Goal: Task Accomplishment & Management: Complete application form

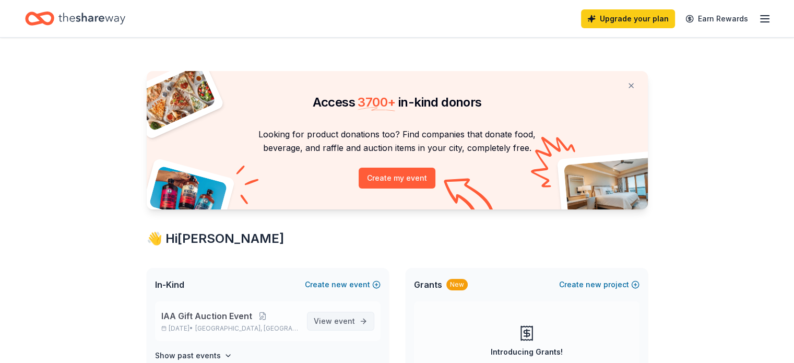
click at [340, 319] on span "event" at bounding box center [344, 320] width 21 height 9
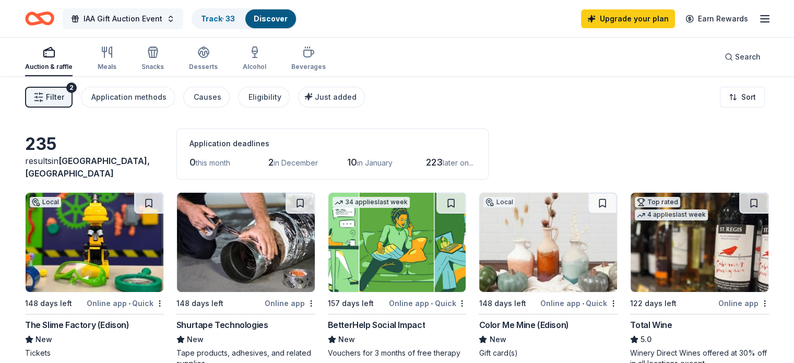
click at [162, 19] on span "IAA Gift Auction Event" at bounding box center [123, 19] width 79 height 13
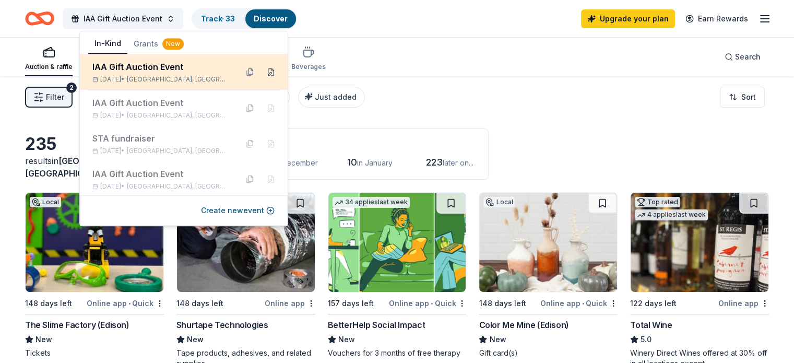
click at [269, 73] on button at bounding box center [271, 72] width 17 height 17
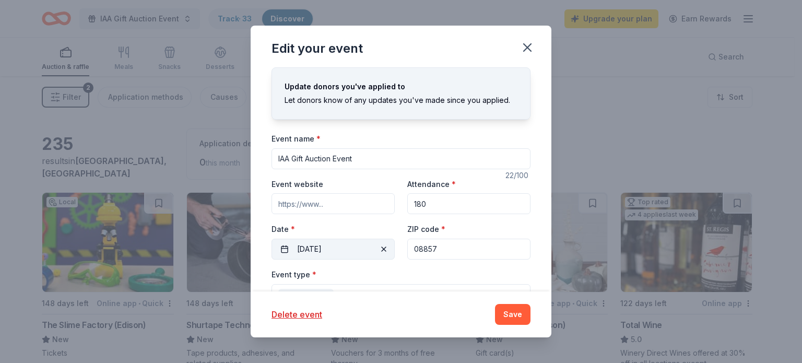
click at [354, 248] on button "[DATE]" at bounding box center [333, 249] width 123 height 21
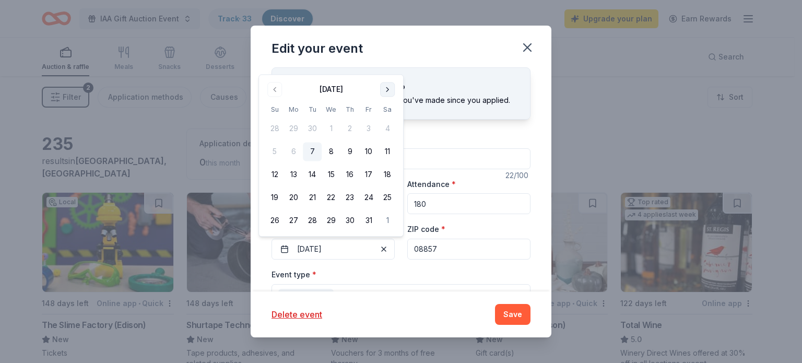
click at [386, 91] on button "Go to next month" at bounding box center [387, 89] width 15 height 15
click at [386, 91] on th "Sa" at bounding box center [387, 86] width 19 height 11
click at [384, 67] on button "Go to next month" at bounding box center [387, 66] width 15 height 15
click at [388, 93] on button "Go to next month" at bounding box center [387, 89] width 15 height 15
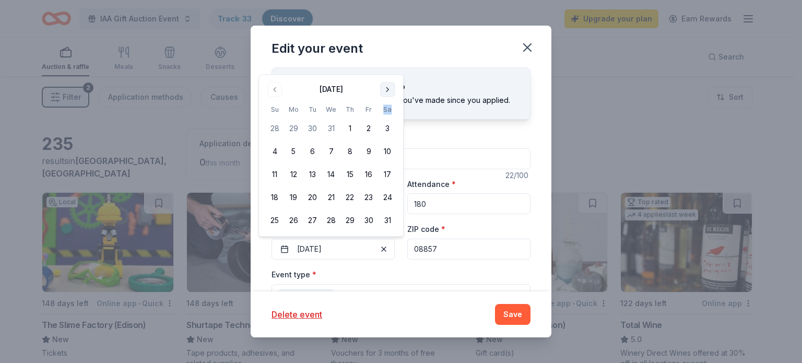
click at [388, 93] on button "Go to next month" at bounding box center [387, 89] width 15 height 15
click at [388, 93] on div "Update donors you've applied to Let donors know of any updates you've made sinc…" at bounding box center [401, 99] width 258 height 39
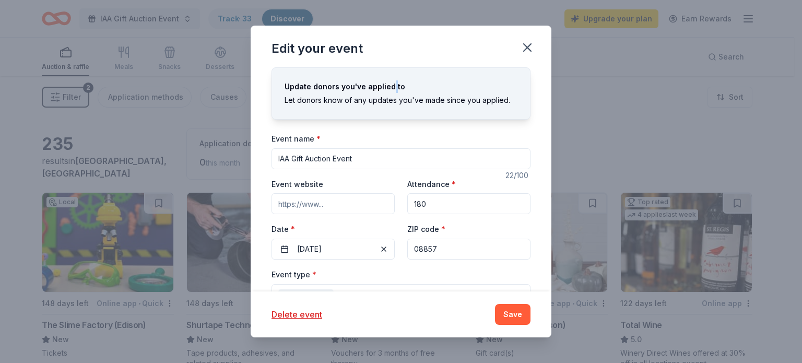
click at [388, 93] on div "Update donors you've applied to Let donors know of any updates you've made sinc…" at bounding box center [401, 99] width 258 height 39
click at [350, 253] on button "[DATE]" at bounding box center [333, 249] width 123 height 21
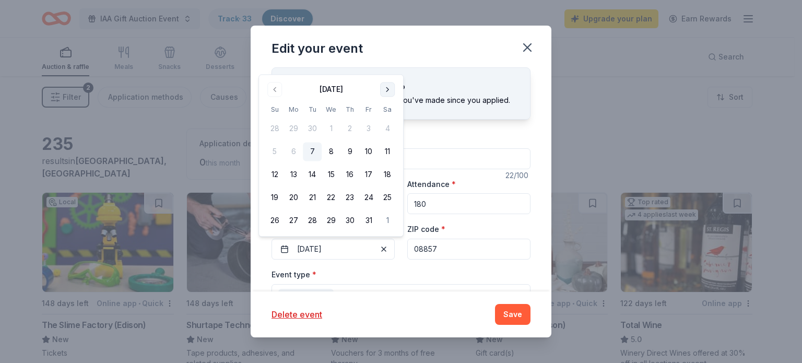
click at [389, 89] on button "Go to next month" at bounding box center [387, 89] width 15 height 15
click at [388, 64] on button "Go to next month" at bounding box center [387, 66] width 15 height 15
click at [384, 89] on button "Go to next month" at bounding box center [387, 89] width 15 height 15
click at [384, 116] on button "Go to next month" at bounding box center [387, 112] width 15 height 15
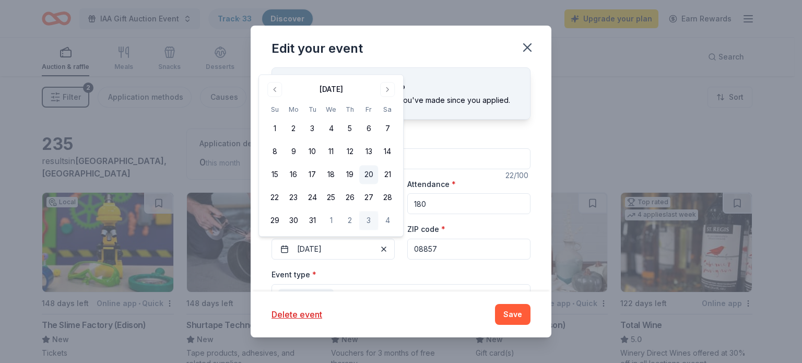
click at [367, 179] on button "20" at bounding box center [368, 175] width 19 height 19
click at [380, 294] on div "Delete event Save" at bounding box center [401, 314] width 301 height 46
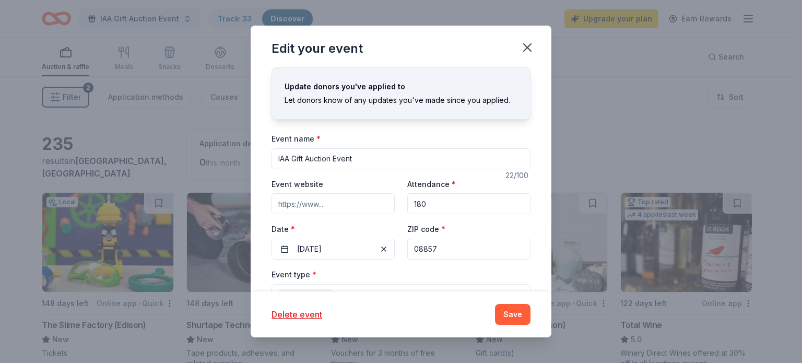
click at [369, 283] on div "Event type * Fundraiser" at bounding box center [401, 287] width 259 height 39
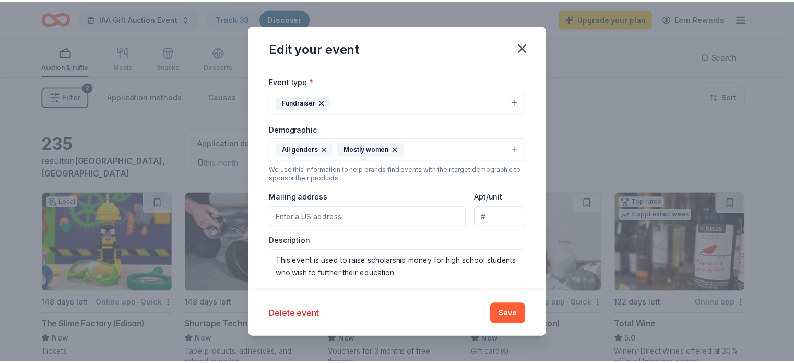
scroll to position [213, 0]
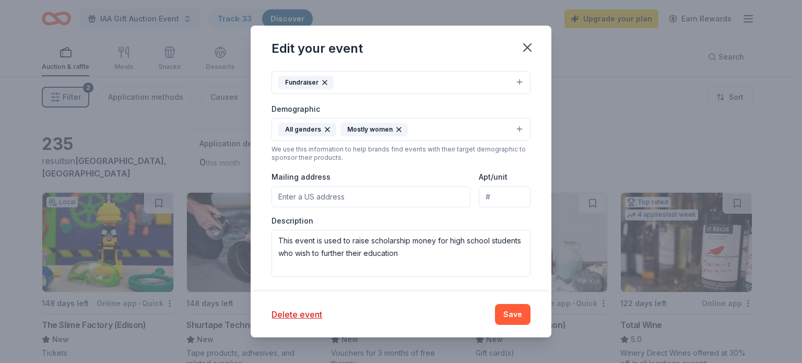
click at [314, 196] on input "Mailing address" at bounding box center [371, 196] width 199 height 21
type input "[STREET_ADDRESS]"
click at [509, 314] on button "Save" at bounding box center [513, 314] width 36 height 21
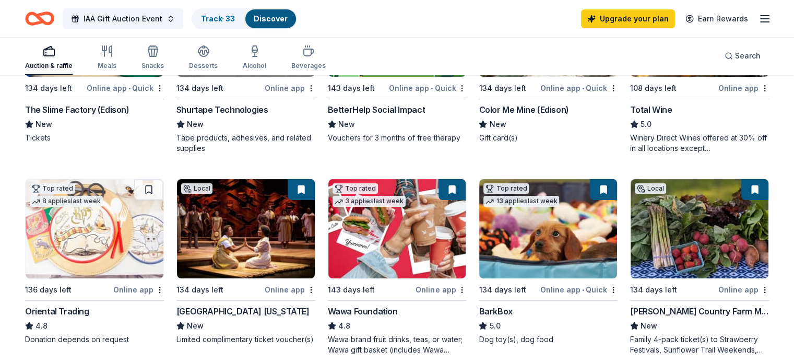
scroll to position [247, 0]
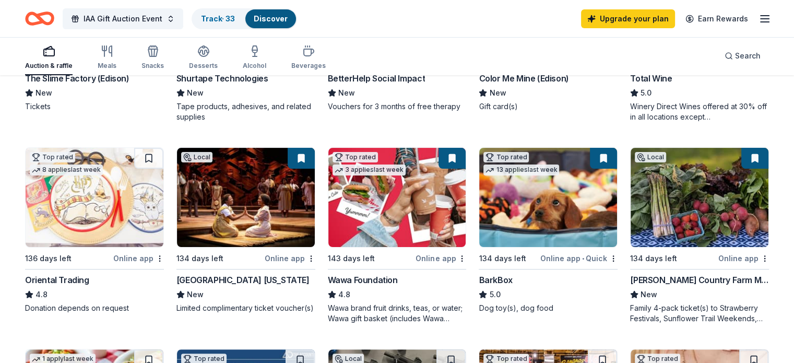
click at [249, 283] on div "[GEOGRAPHIC_DATA] [US_STATE]" at bounding box center [243, 280] width 133 height 13
click at [348, 279] on div "Wawa Foundation" at bounding box center [363, 280] width 70 height 13
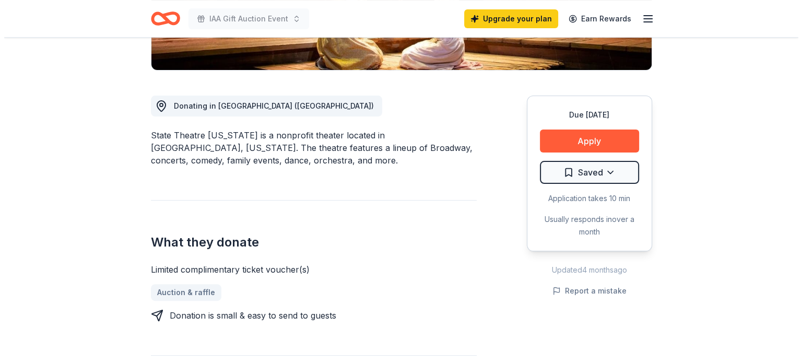
scroll to position [249, 0]
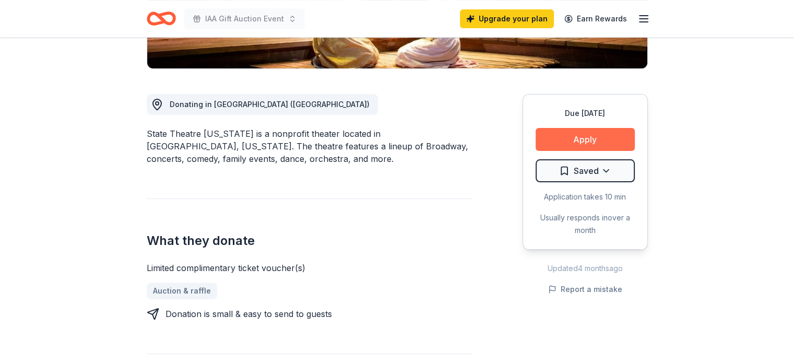
click at [563, 144] on button "Apply" at bounding box center [585, 139] width 99 height 23
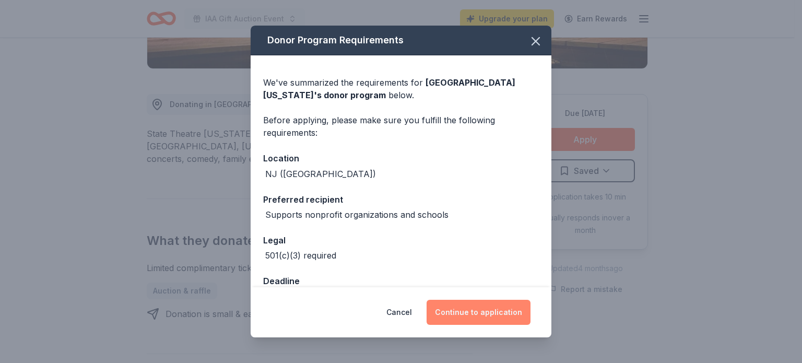
click at [458, 315] on button "Continue to application" at bounding box center [479, 312] width 104 height 25
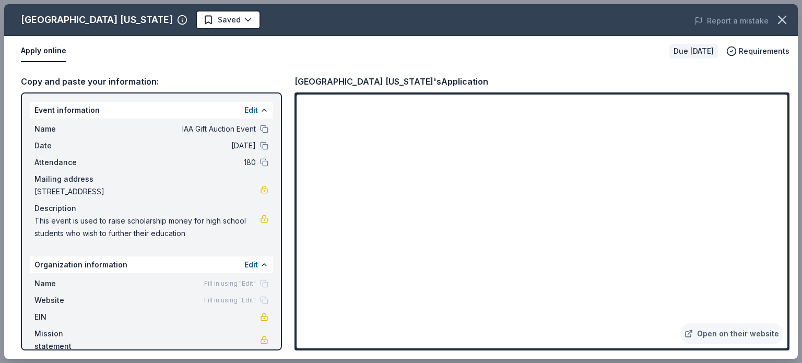
scroll to position [15, 0]
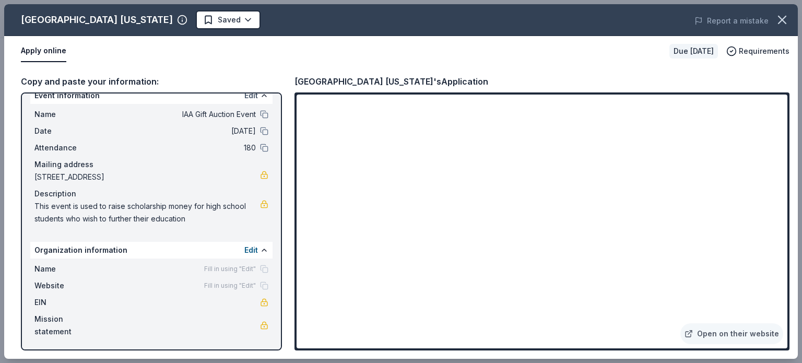
click at [247, 95] on button "Edit" at bounding box center [251, 95] width 14 height 13
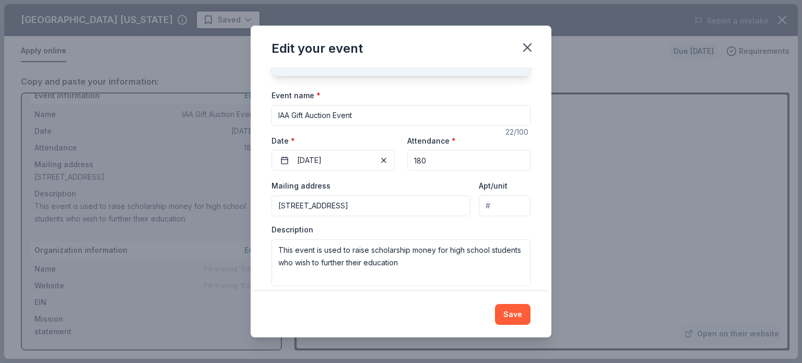
scroll to position [73, 0]
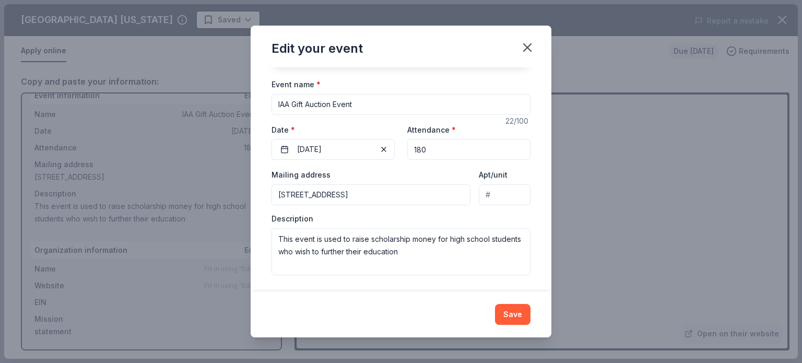
click at [430, 147] on input "180" at bounding box center [468, 149] width 123 height 21
type input "1"
type input "200"
click at [514, 315] on button "Save" at bounding box center [513, 314] width 36 height 21
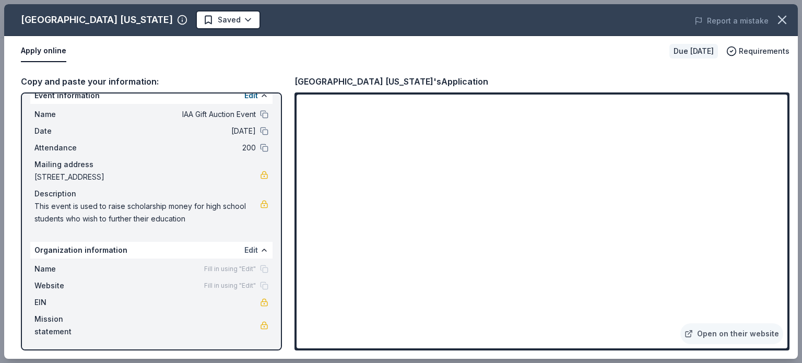
click at [244, 248] on button "Edit" at bounding box center [251, 250] width 14 height 13
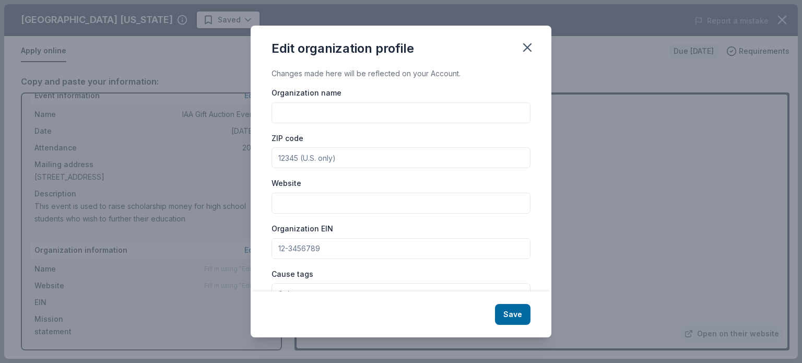
click at [295, 114] on input "Organization name" at bounding box center [401, 112] width 259 height 21
type input "Italian American Association"
click at [286, 155] on input "ZIP code" at bounding box center [401, 157] width 259 height 21
type input "08857"
click at [289, 206] on input "Website" at bounding box center [401, 203] width 259 height 21
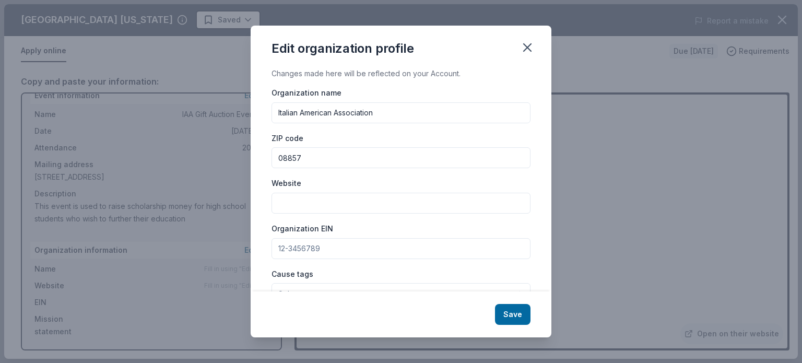
click at [295, 206] on input "Website" at bounding box center [401, 203] width 259 height 21
paste input "https://www.iaaofmc.com/"
type input "https://www.iaaofmc.com/"
click at [315, 249] on input "Organization EIN" at bounding box center [401, 248] width 259 height 21
drag, startPoint x: 334, startPoint y: 246, endPoint x: 236, endPoint y: 250, distance: 98.8
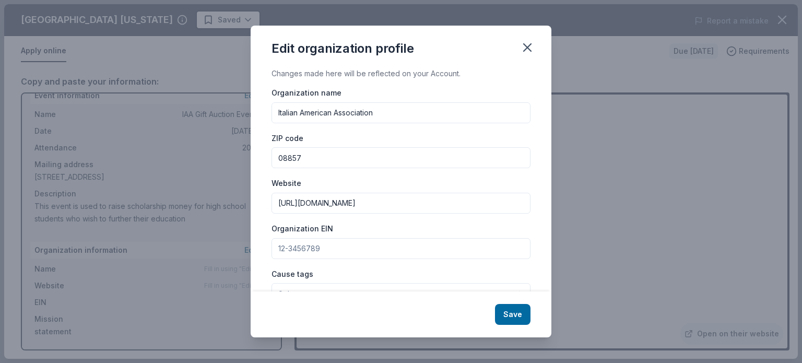
click at [236, 250] on div "Edit organization profile Changes made here will be reflected on your Account. …" at bounding box center [401, 181] width 802 height 363
paste input "562-493-692"
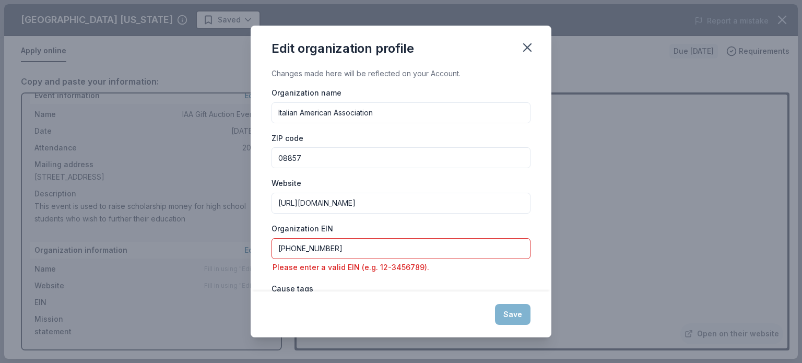
click at [328, 247] on input "562-493-692" at bounding box center [401, 248] width 259 height 21
click at [288, 248] on input "562-493-692" at bounding box center [401, 248] width 259 height 21
click at [306, 248] on input "56-2493-692" at bounding box center [401, 248] width 259 height 21
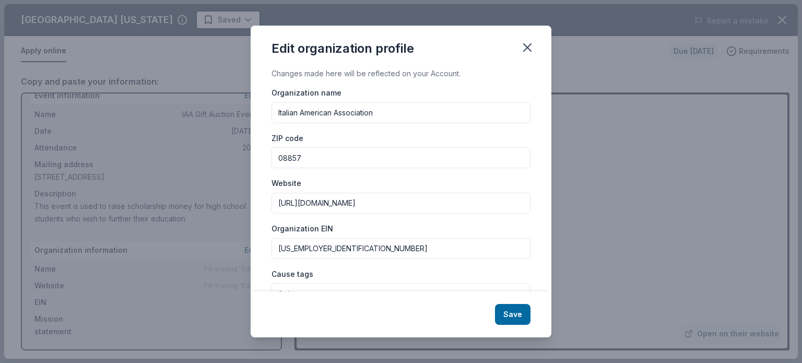
type input "56-2493692"
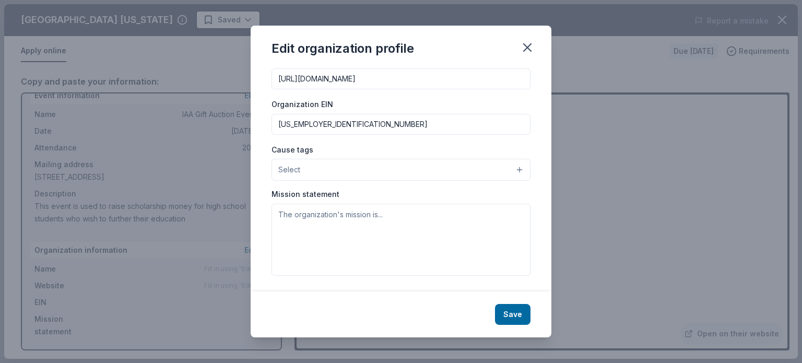
scroll to position [125, 0]
click at [510, 169] on button "Select" at bounding box center [401, 169] width 259 height 22
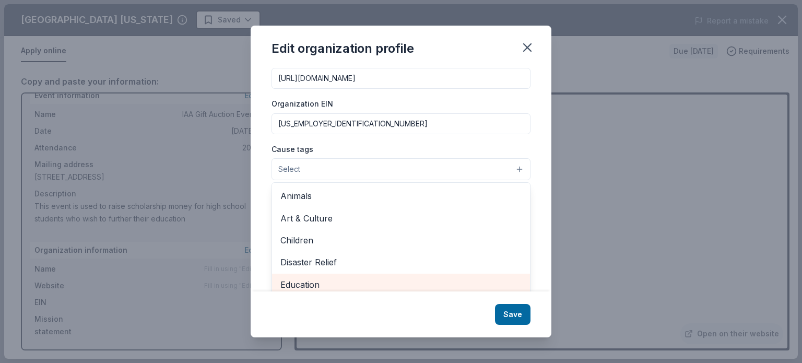
scroll to position [130, 0]
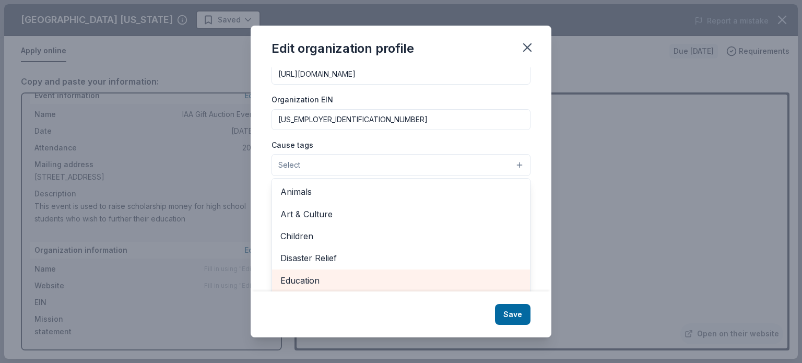
click at [296, 281] on span "Education" at bounding box center [400, 281] width 241 height 14
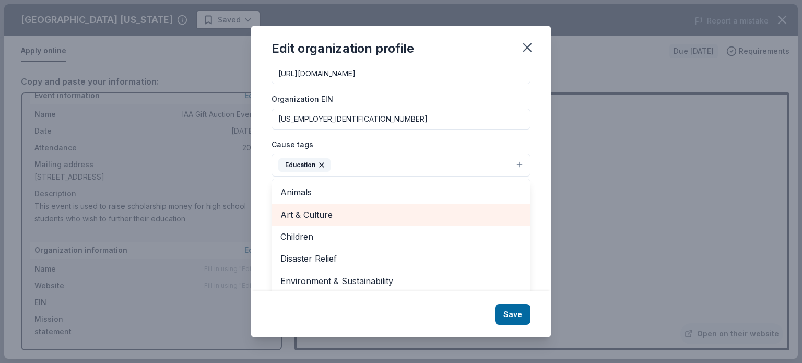
click at [315, 217] on span "Art & Culture" at bounding box center [400, 215] width 241 height 14
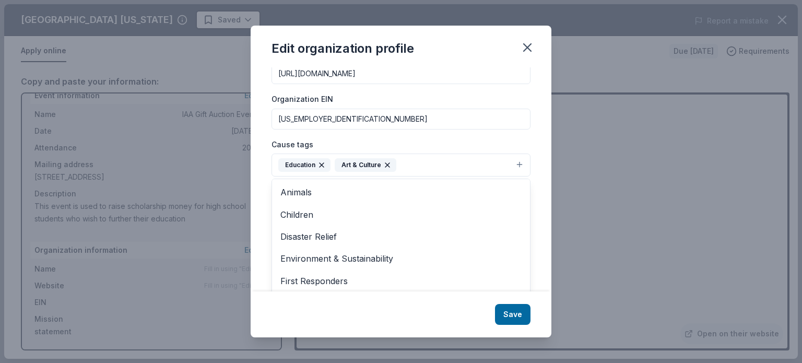
click at [513, 313] on div "Edit organization profile Changes made here will be reflected on your Account. …" at bounding box center [401, 182] width 301 height 312
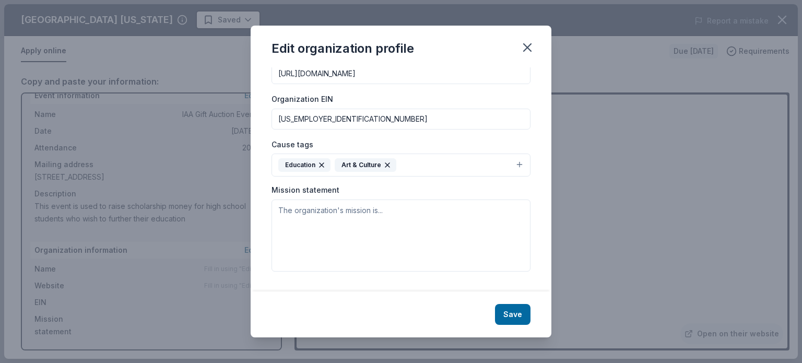
scroll to position [126, 0]
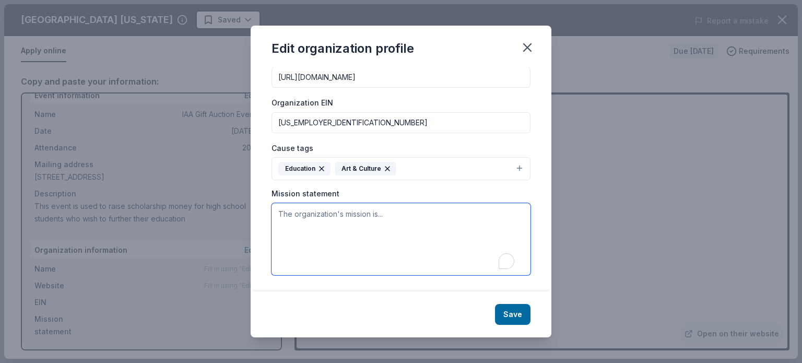
drag, startPoint x: 279, startPoint y: 212, endPoint x: 388, endPoint y: 210, distance: 108.6
click at [388, 210] on textarea "To enrich screen reader interactions, please activate Accessibility in Grammarl…" at bounding box center [401, 239] width 259 height 72
paste textarea "We will be hosting a gift auction on Friday, March 20th, 2026 to raise money fo…"
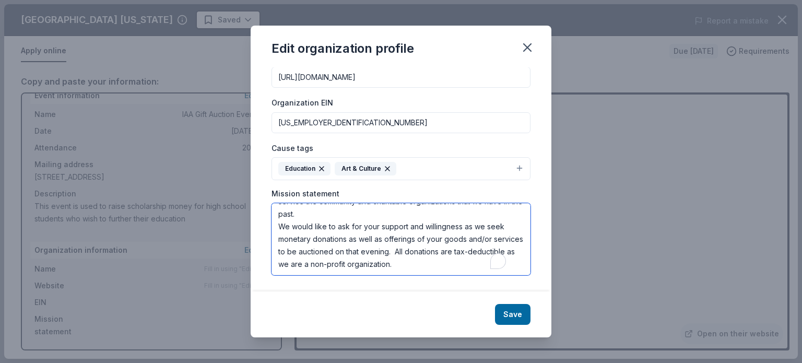
scroll to position [44, 0]
type textarea "We will be hosting a gift auction on Friday, March 20th, 2026 to raise money fo…"
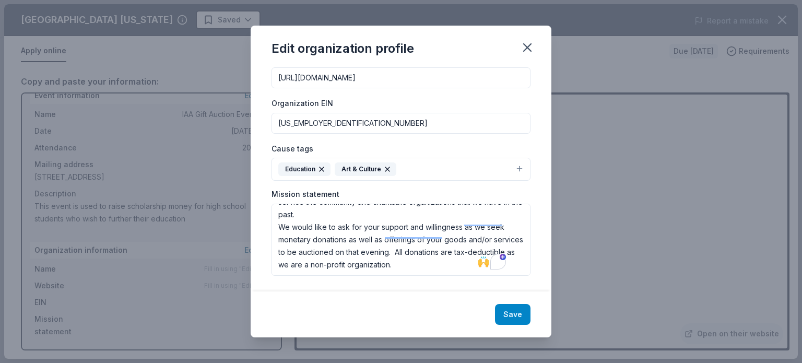
click at [508, 311] on button "Save" at bounding box center [513, 314] width 36 height 21
click at [508, 313] on div "Save" at bounding box center [401, 314] width 301 height 46
click at [529, 41] on icon "button" at bounding box center [527, 47] width 15 height 15
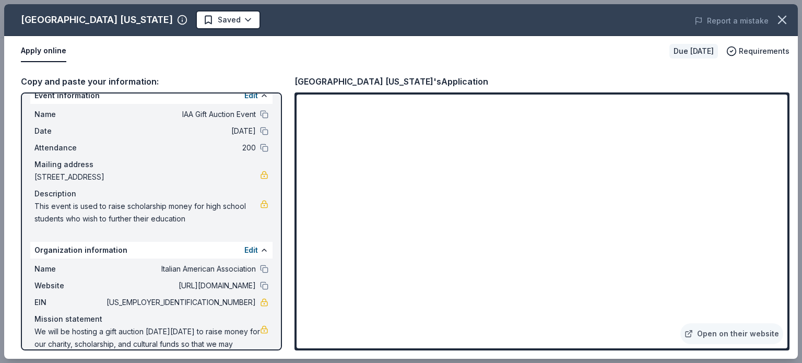
scroll to position [40, 0]
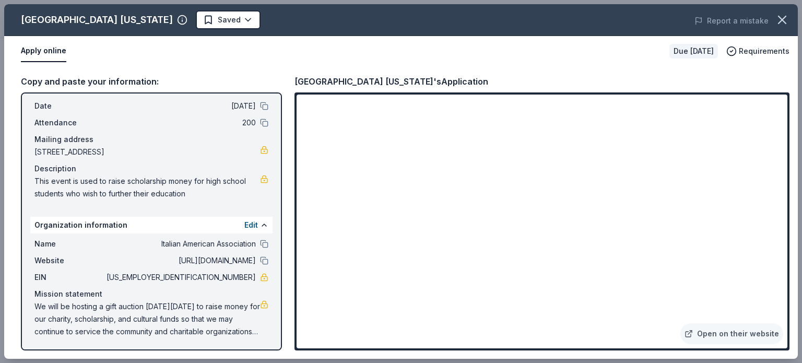
click at [203, 195] on span "This event is used to raise scholarship money for high school students who wish…" at bounding box center [147, 187] width 226 height 25
click at [203, 196] on span "This event is used to raise scholarship money for high school students who wish…" at bounding box center [147, 187] width 226 height 25
click at [782, 24] on icon "button" at bounding box center [782, 20] width 15 height 15
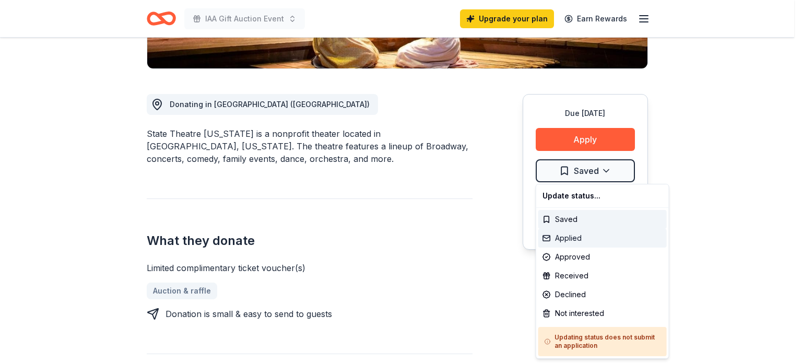
click at [558, 233] on div "Applied" at bounding box center [602, 238] width 128 height 19
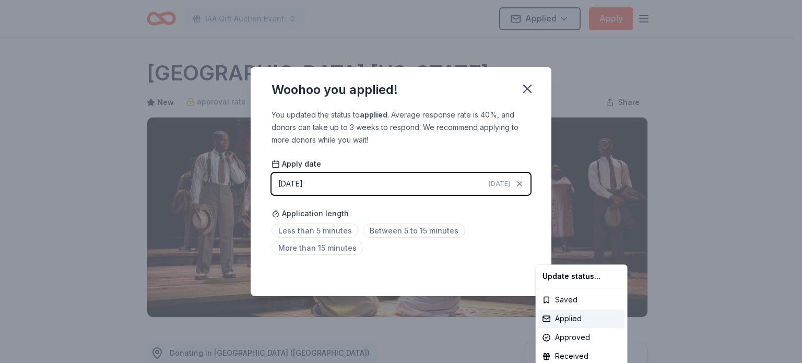
click at [397, 226] on html "IAA Gift Auction Event Applied Apply Due in 134 days Share State Theatre New Je…" at bounding box center [401, 181] width 802 height 363
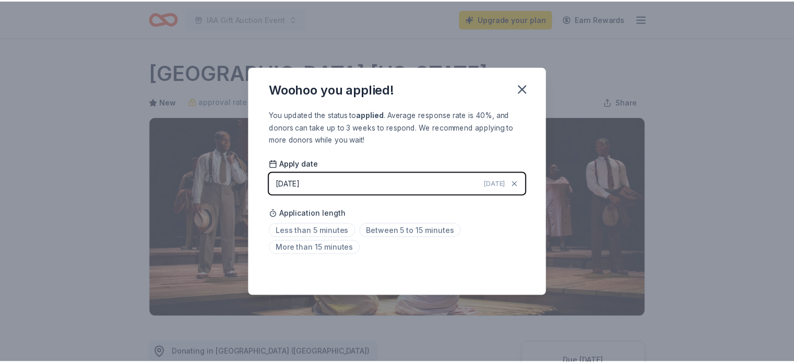
scroll to position [238, 0]
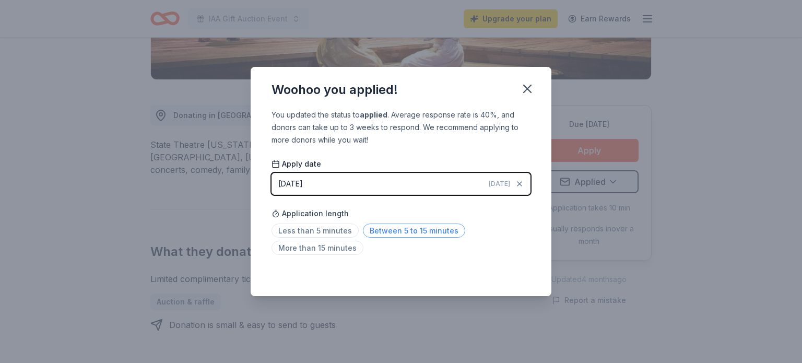
click at [415, 231] on span "Between 5 to 15 minutes" at bounding box center [414, 231] width 102 height 14
click at [526, 93] on icon "button" at bounding box center [527, 88] width 15 height 15
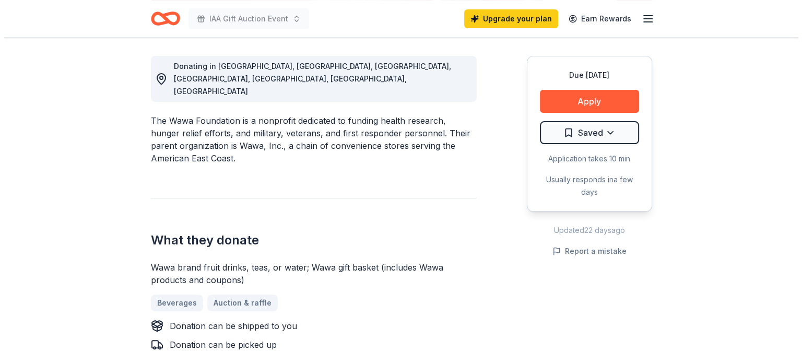
scroll to position [291, 0]
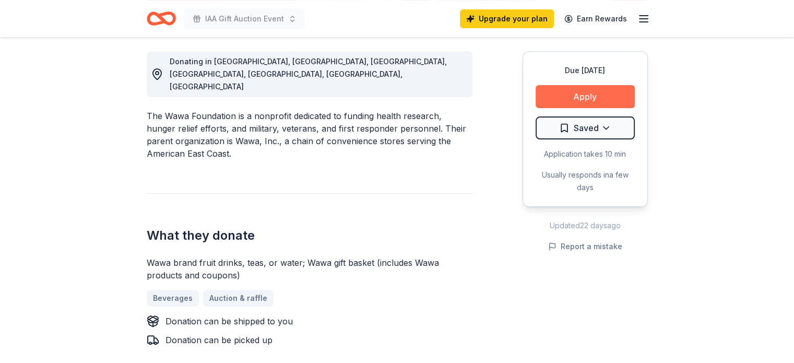
click at [581, 93] on button "Apply" at bounding box center [585, 96] width 99 height 23
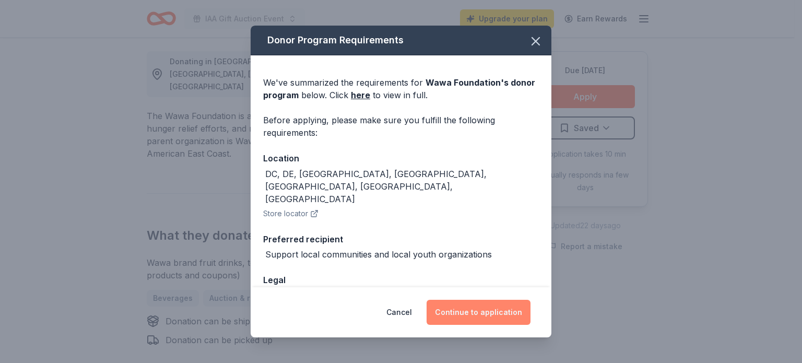
click at [454, 310] on button "Continue to application" at bounding box center [479, 312] width 104 height 25
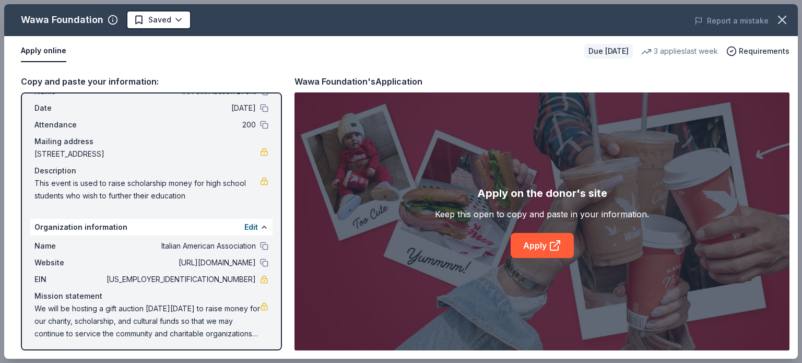
scroll to position [40, 0]
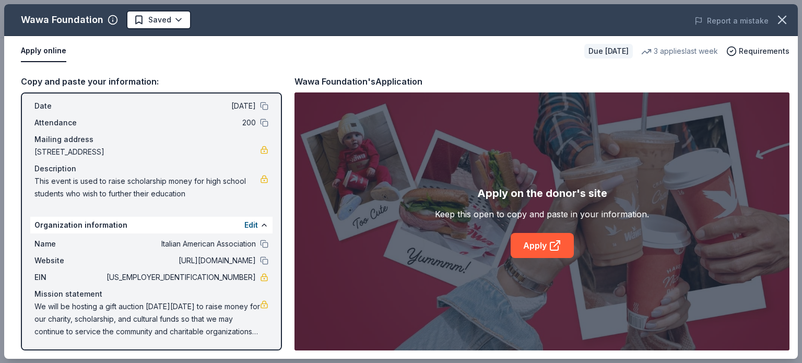
click at [46, 48] on button "Apply online" at bounding box center [43, 51] width 45 height 22
click at [535, 237] on link "Apply" at bounding box center [542, 245] width 63 height 25
